Goal: Obtain resource: Obtain resource

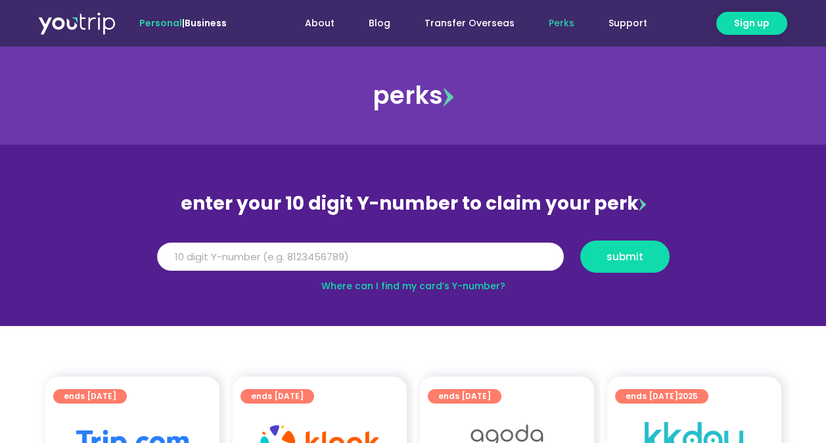
click at [332, 252] on input "Y Number" at bounding box center [360, 256] width 407 height 29
click at [313, 253] on input "Y Number" at bounding box center [360, 256] width 407 height 29
type input "8158584487"
click at [618, 259] on span "submit" at bounding box center [624, 257] width 37 height 10
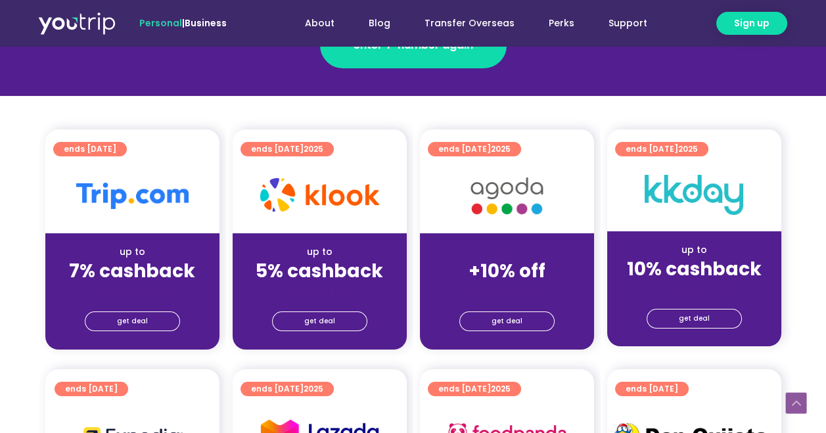
scroll to position [526, 0]
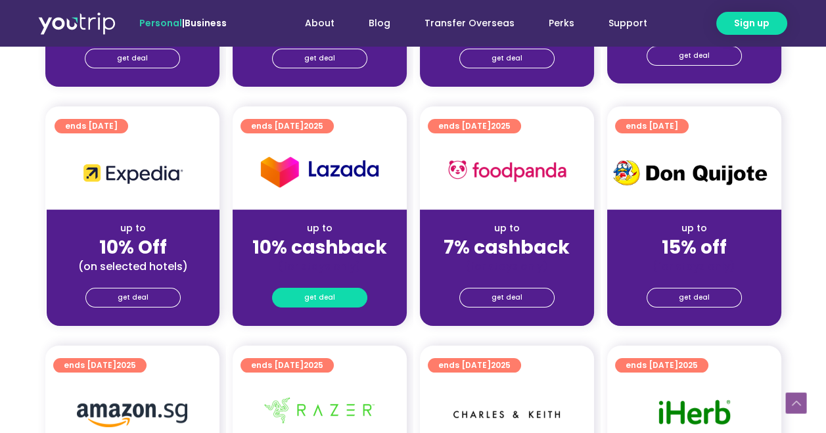
click at [314, 299] on span "get deal" at bounding box center [319, 297] width 31 height 18
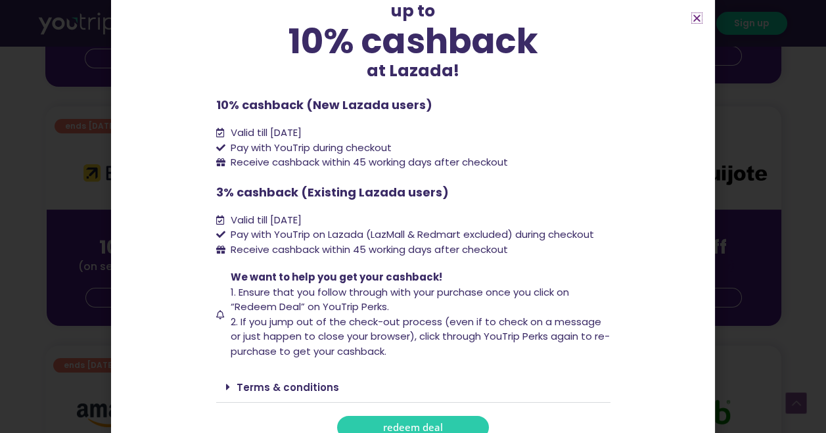
scroll to position [99, 0]
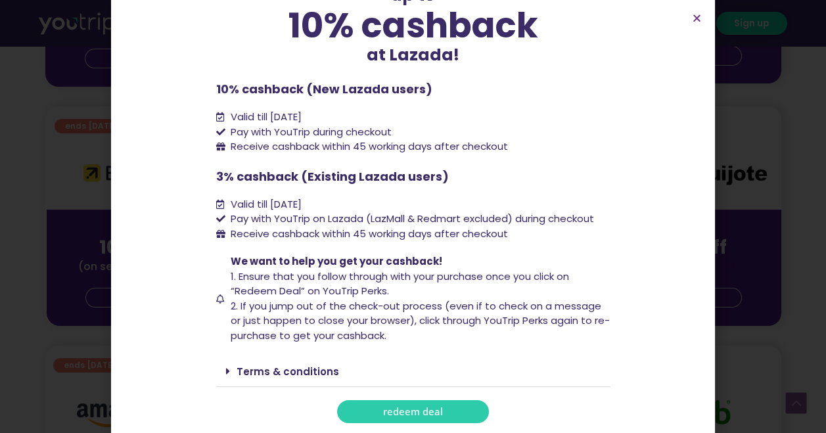
click at [416, 416] on span "redeem deal" at bounding box center [413, 412] width 60 height 10
